Goal: Information Seeking & Learning: Learn about a topic

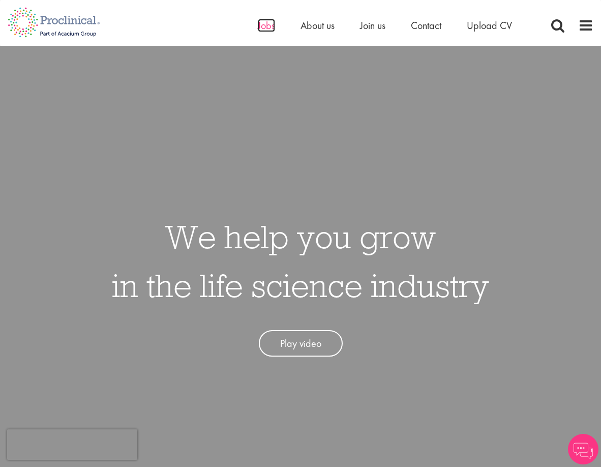
click at [268, 22] on span "Jobs" at bounding box center [266, 25] width 17 height 13
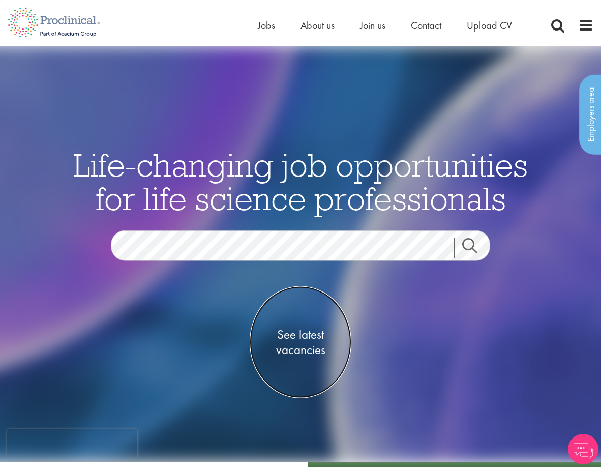
click at [314, 340] on span "See latest vacancies" at bounding box center [301, 341] width 102 height 31
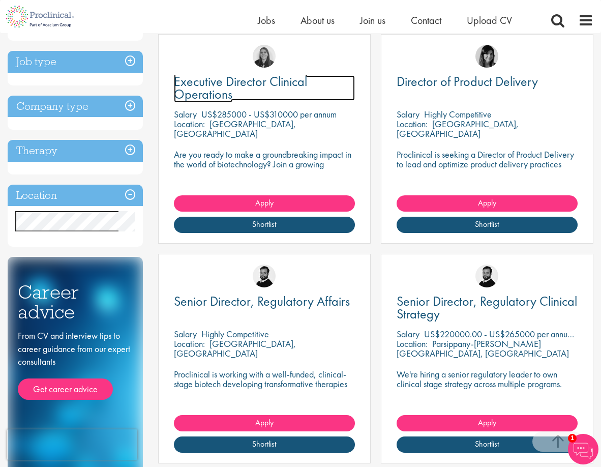
scroll to position [305, 0]
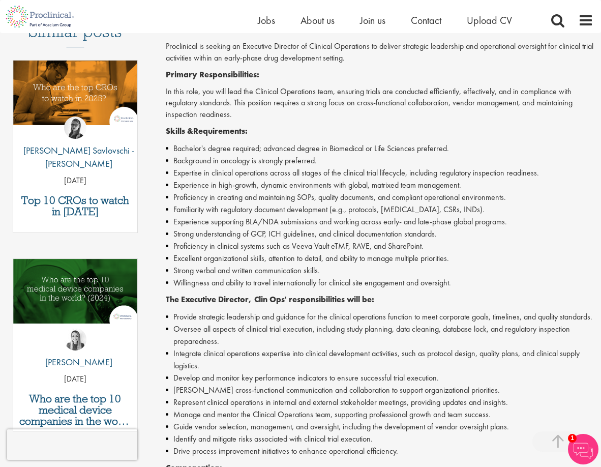
scroll to position [305, 0]
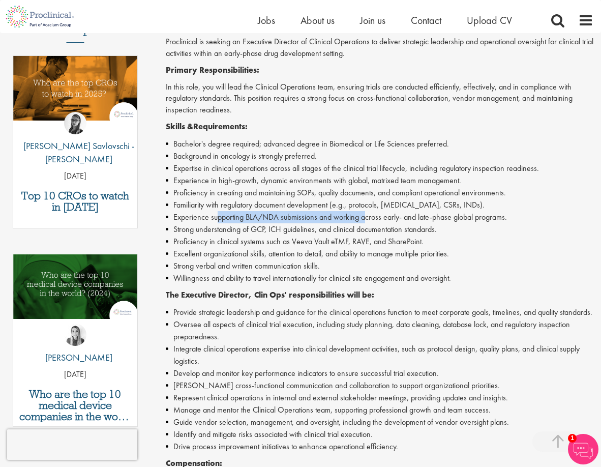
drag, startPoint x: 256, startPoint y: 217, endPoint x: 366, endPoint y: 220, distance: 109.9
click at [366, 220] on li "Experience supporting BLA/NDA submissions and working across early- and late-ph…" at bounding box center [380, 217] width 428 height 12
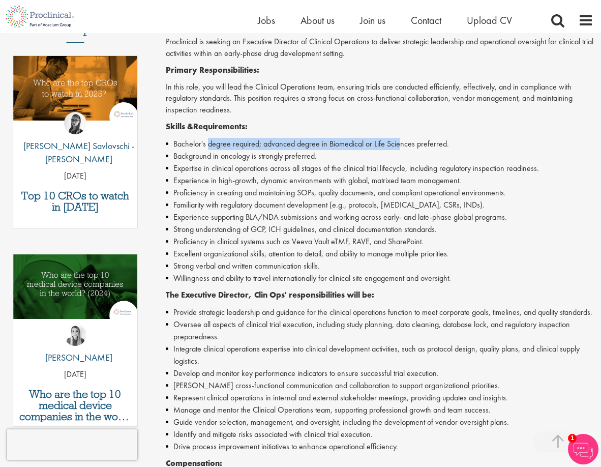
drag, startPoint x: 211, startPoint y: 149, endPoint x: 400, endPoint y: 141, distance: 189.3
click at [400, 141] on li "Bachelor's degree required; advanced degree in Biomedical or Life Sciences pref…" at bounding box center [380, 144] width 428 height 12
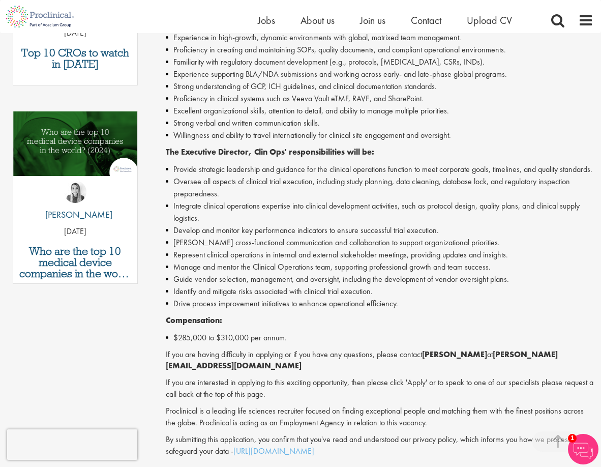
scroll to position [610, 0]
